Goal: Information Seeking & Learning: Learn about a topic

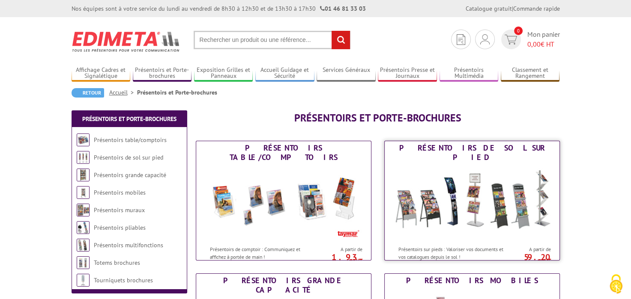
click at [453, 210] on img at bounding box center [472, 202] width 158 height 77
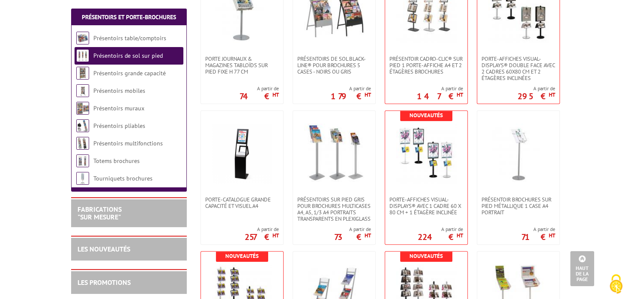
scroll to position [135, 0]
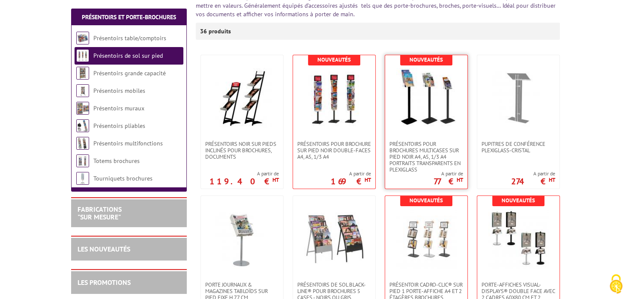
click at [413, 105] on img at bounding box center [426, 98] width 60 height 60
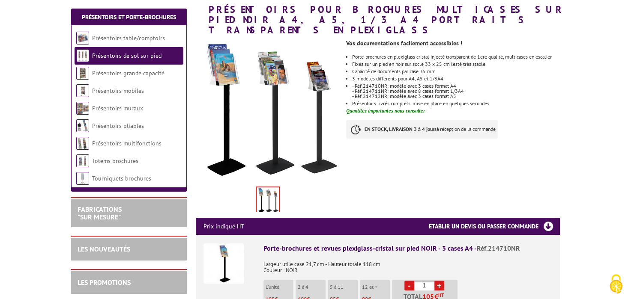
scroll to position [226, 0]
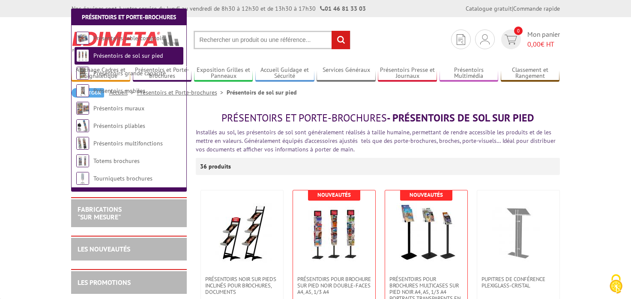
scroll to position [135, 0]
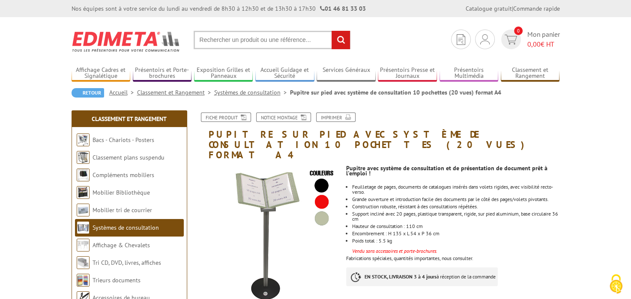
click at [133, 42] on img at bounding box center [126, 42] width 109 height 32
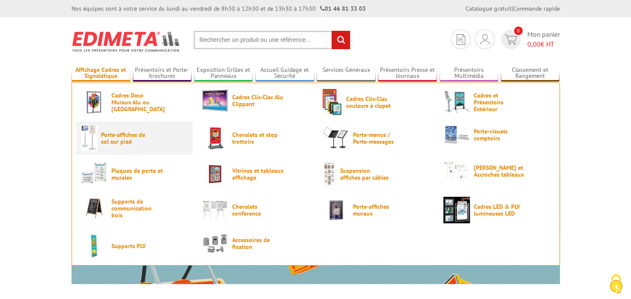
click at [161, 136] on link "Porte-affiches de sol sur pied" at bounding box center [134, 138] width 107 height 27
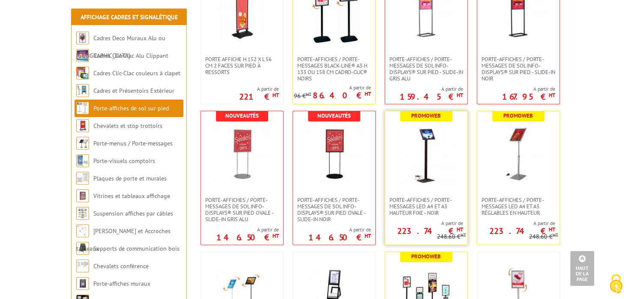
scroll to position [135, 0]
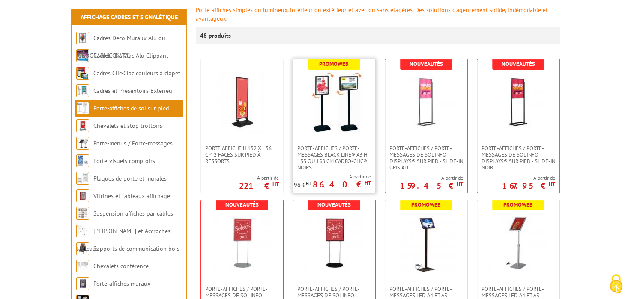
click at [357, 119] on img at bounding box center [334, 102] width 60 height 60
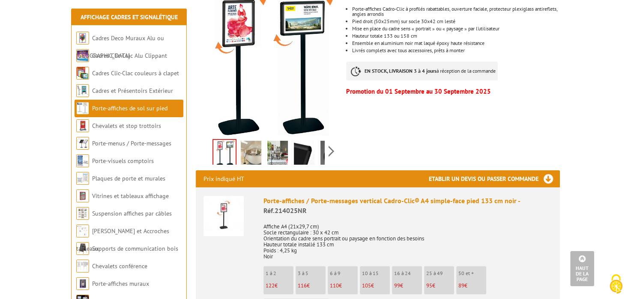
scroll to position [181, 0]
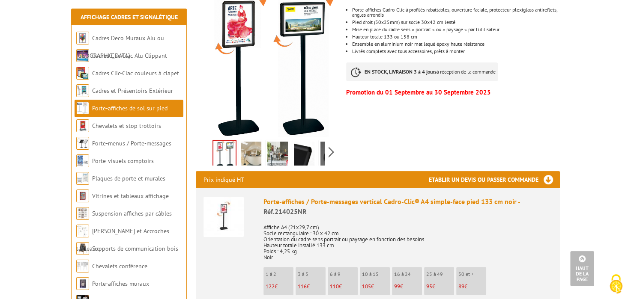
click at [256, 152] on img at bounding box center [251, 155] width 21 height 27
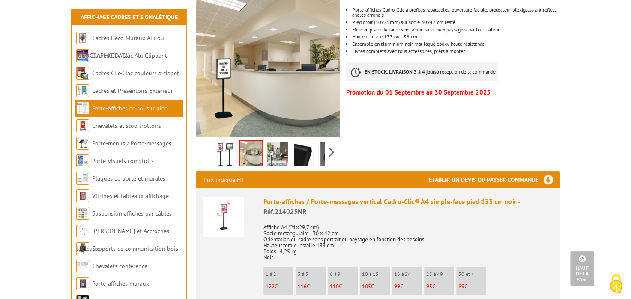
click at [282, 155] on img at bounding box center [277, 155] width 21 height 27
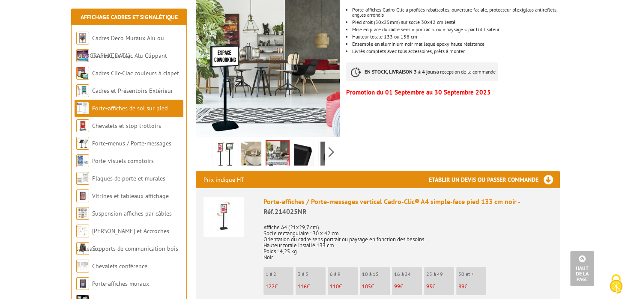
click at [298, 155] on img at bounding box center [304, 155] width 21 height 27
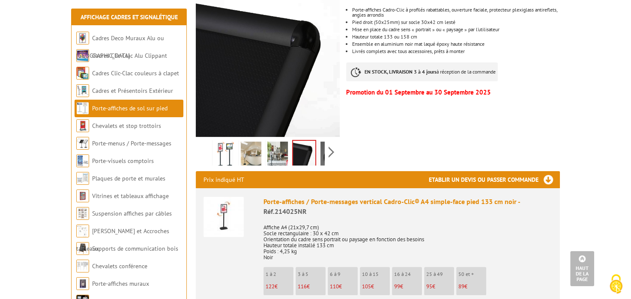
click at [321, 155] on img at bounding box center [330, 155] width 21 height 27
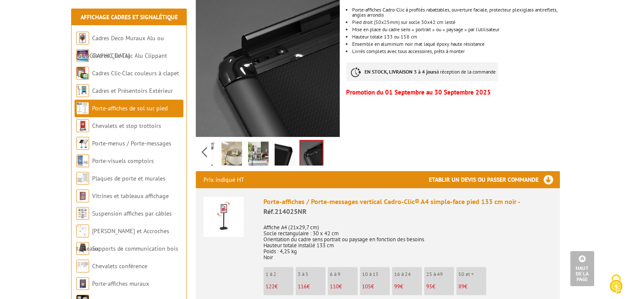
click at [209, 154] on div "Previous Next" at bounding box center [268, 152] width 144 height 30
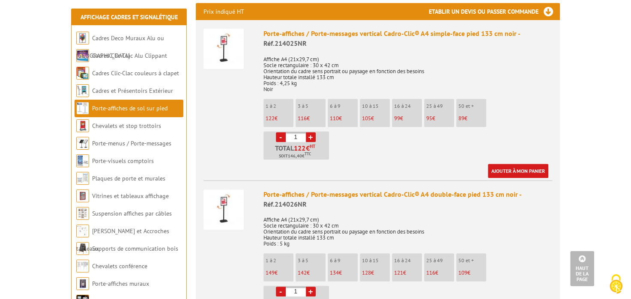
scroll to position [361, 0]
